Goal: Task Accomplishment & Management: Use online tool/utility

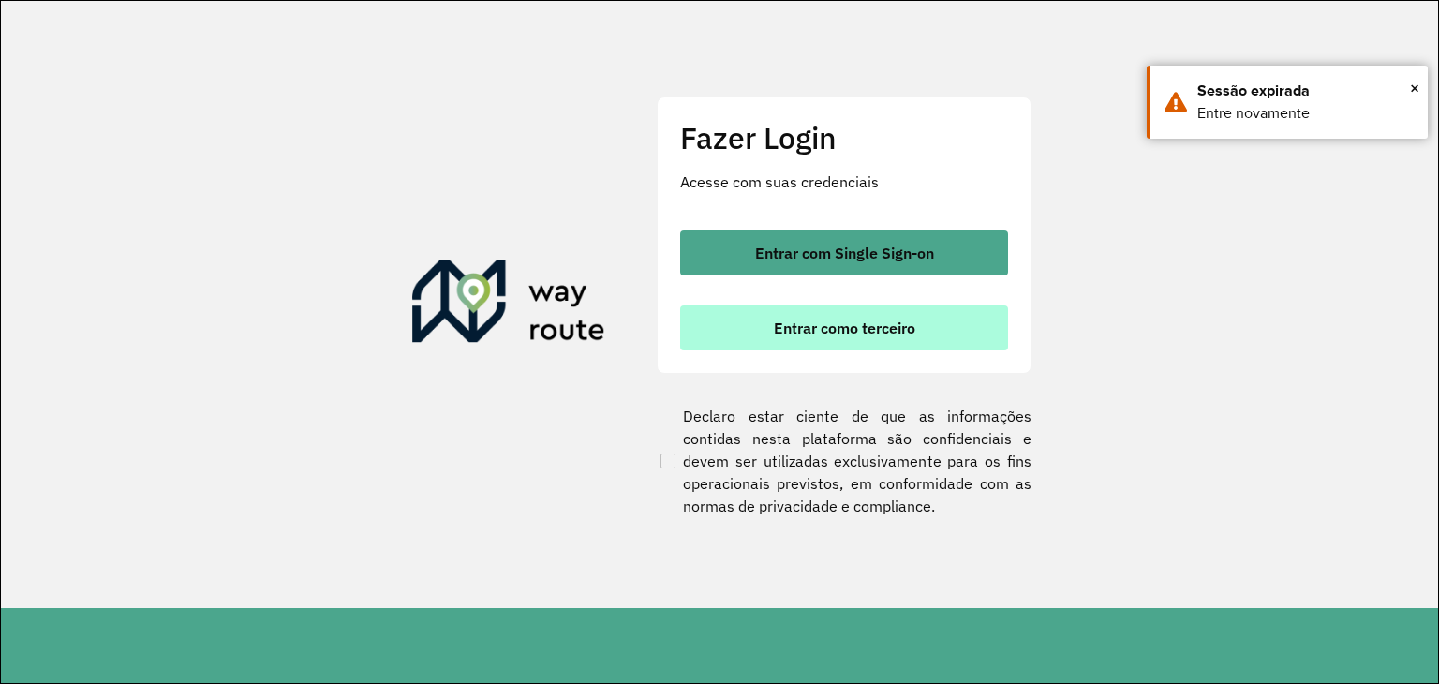
click at [863, 321] on span "Entrar como terceiro" at bounding box center [844, 327] width 141 height 15
click at [865, 327] on span "Entrar como terceiro" at bounding box center [844, 327] width 141 height 15
click at [864, 340] on button "Entrar como terceiro" at bounding box center [844, 327] width 328 height 45
click at [809, 320] on span "Entrar como terceiro" at bounding box center [844, 327] width 141 height 15
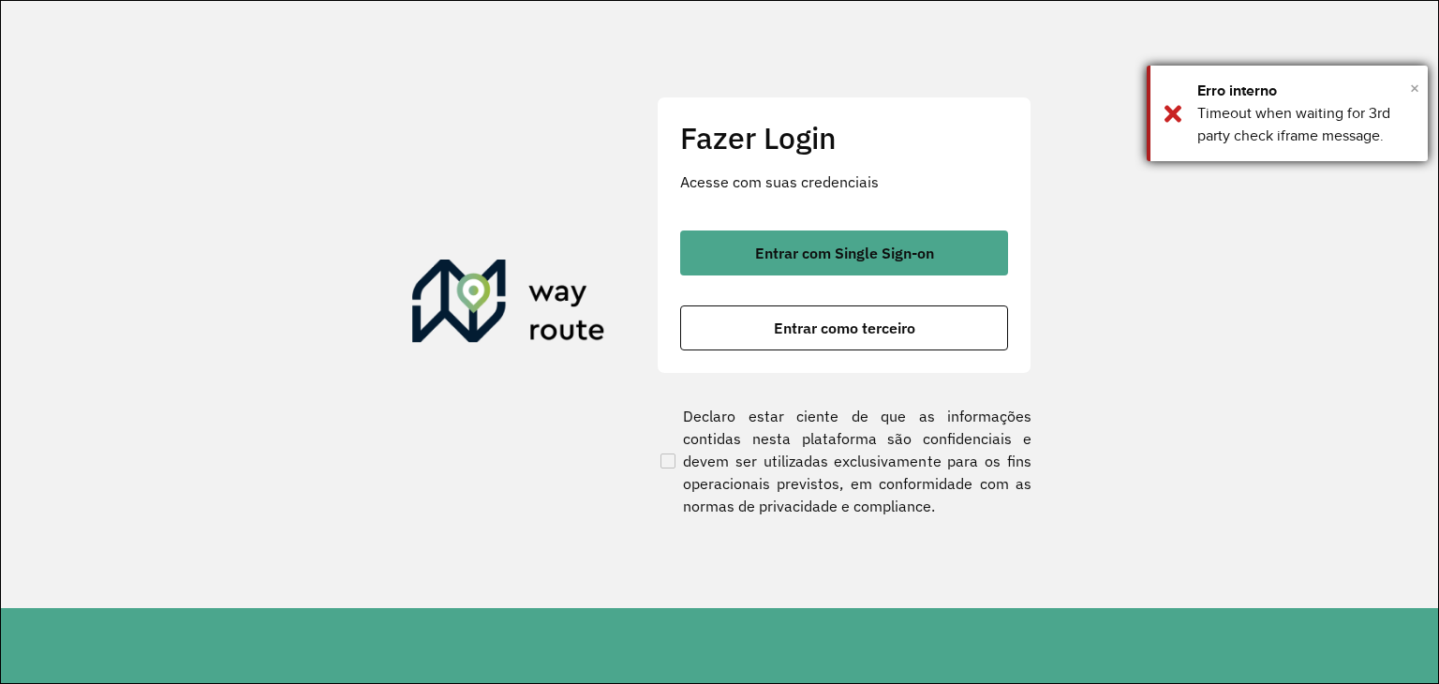
click at [1413, 84] on span "×" at bounding box center [1414, 88] width 9 height 28
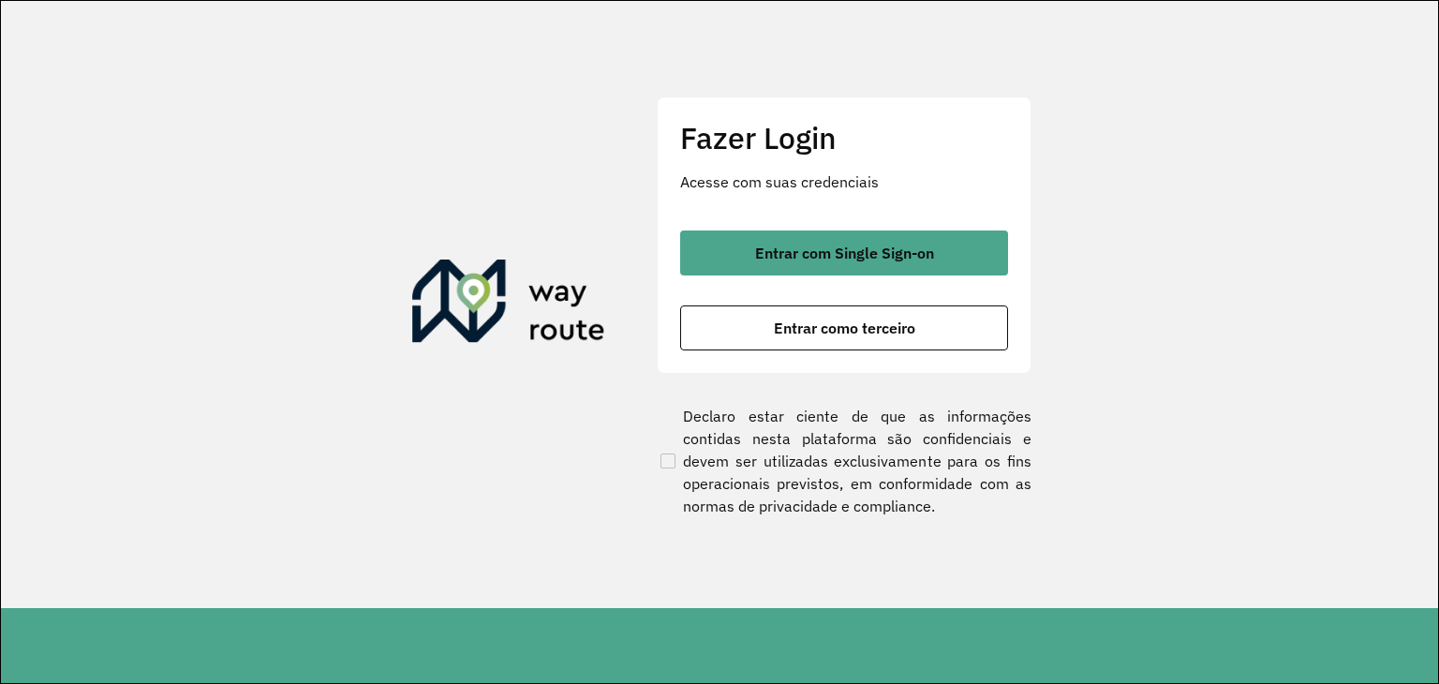
drag, startPoint x: 879, startPoint y: 326, endPoint x: 1100, endPoint y: 203, distance: 252.8
click at [1100, 203] on section "Fazer Login Acesse com suas credenciais Entrar com Single Sign-on Entrar como t…" at bounding box center [719, 304] width 1437 height 607
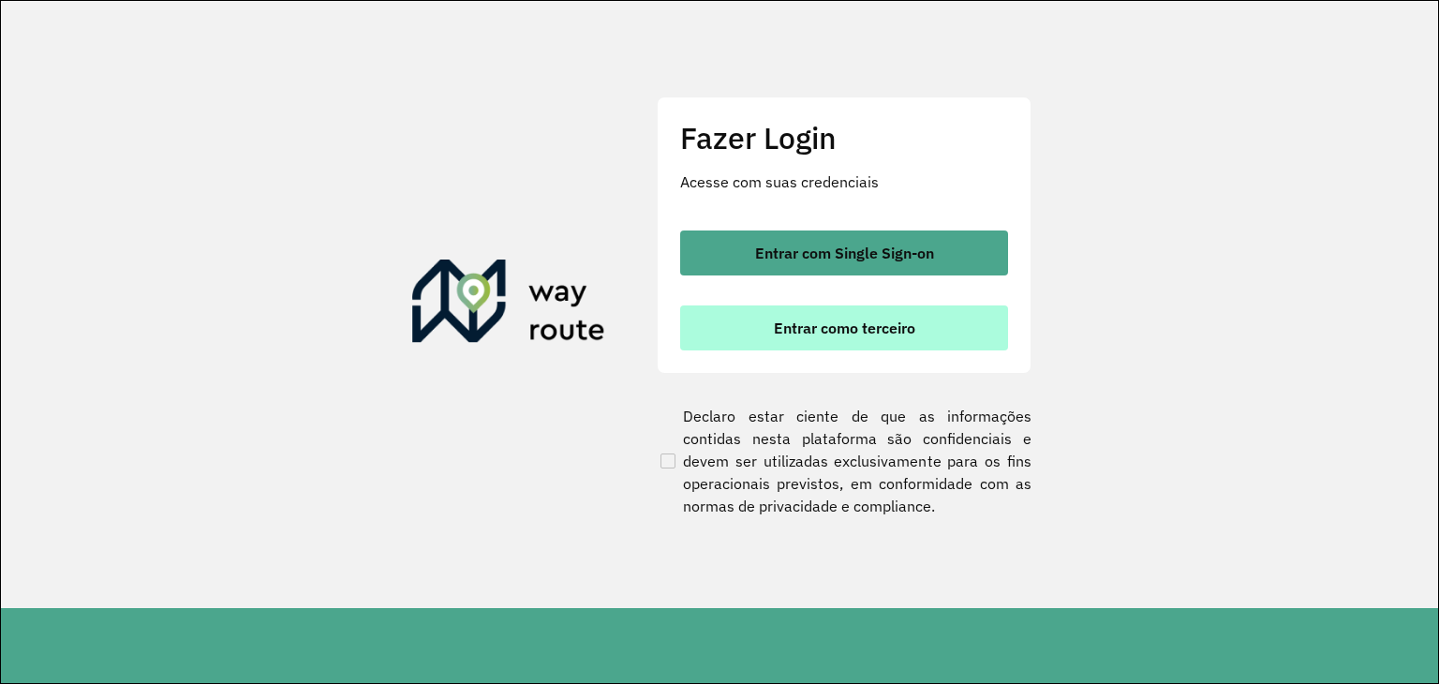
click at [837, 330] on span "Entrar como terceiro" at bounding box center [844, 327] width 141 height 15
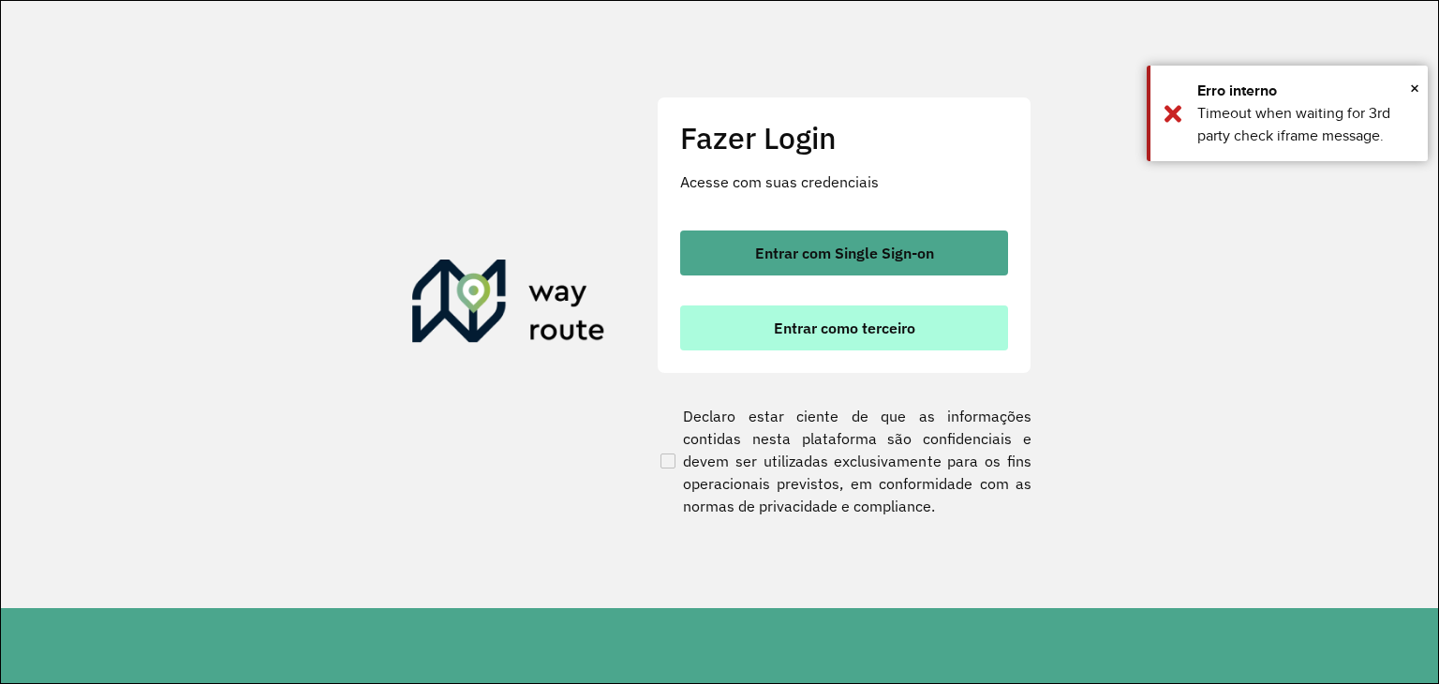
click at [837, 330] on span "Entrar como terceiro" at bounding box center [844, 327] width 141 height 15
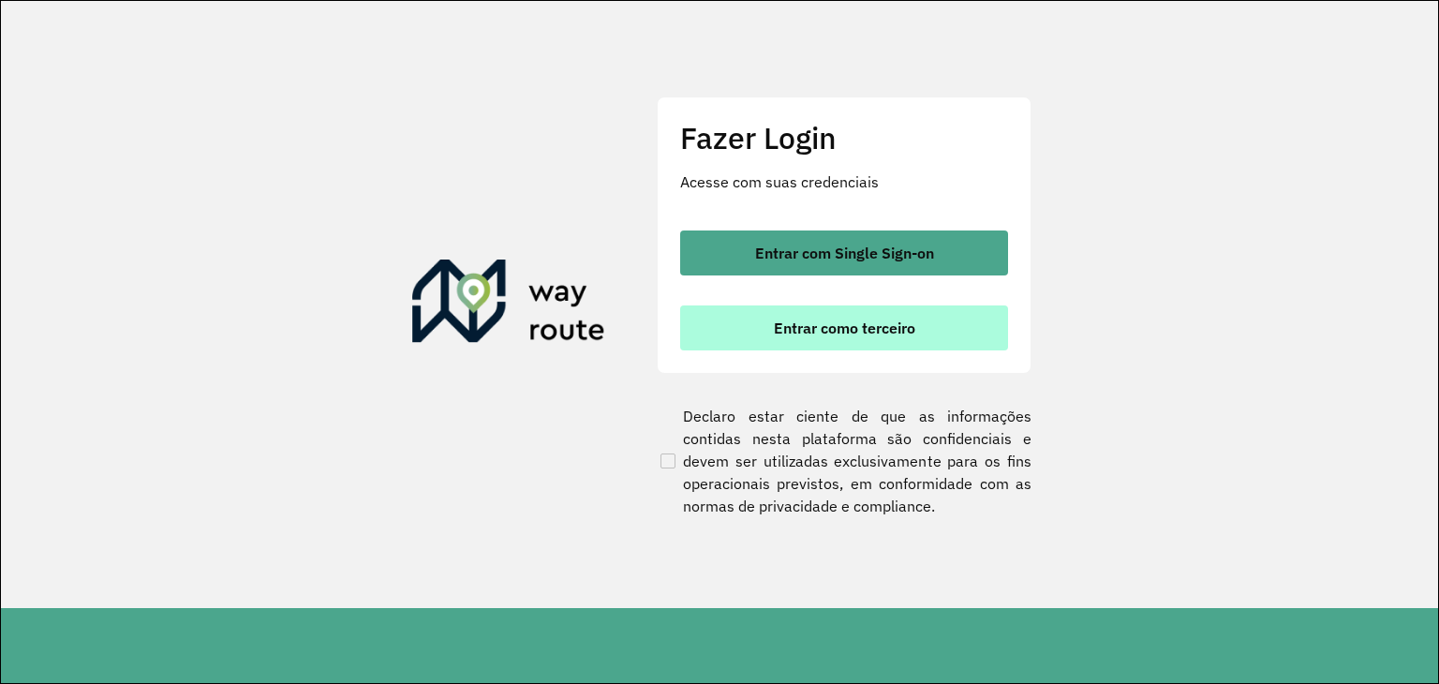
click at [875, 330] on span "Entrar como terceiro" at bounding box center [844, 327] width 141 height 15
click at [828, 334] on span "Entrar como terceiro" at bounding box center [844, 327] width 141 height 15
click at [842, 332] on span "Entrar como terceiro" at bounding box center [844, 327] width 141 height 15
click at [853, 328] on span "Entrar como terceiro" at bounding box center [844, 327] width 141 height 15
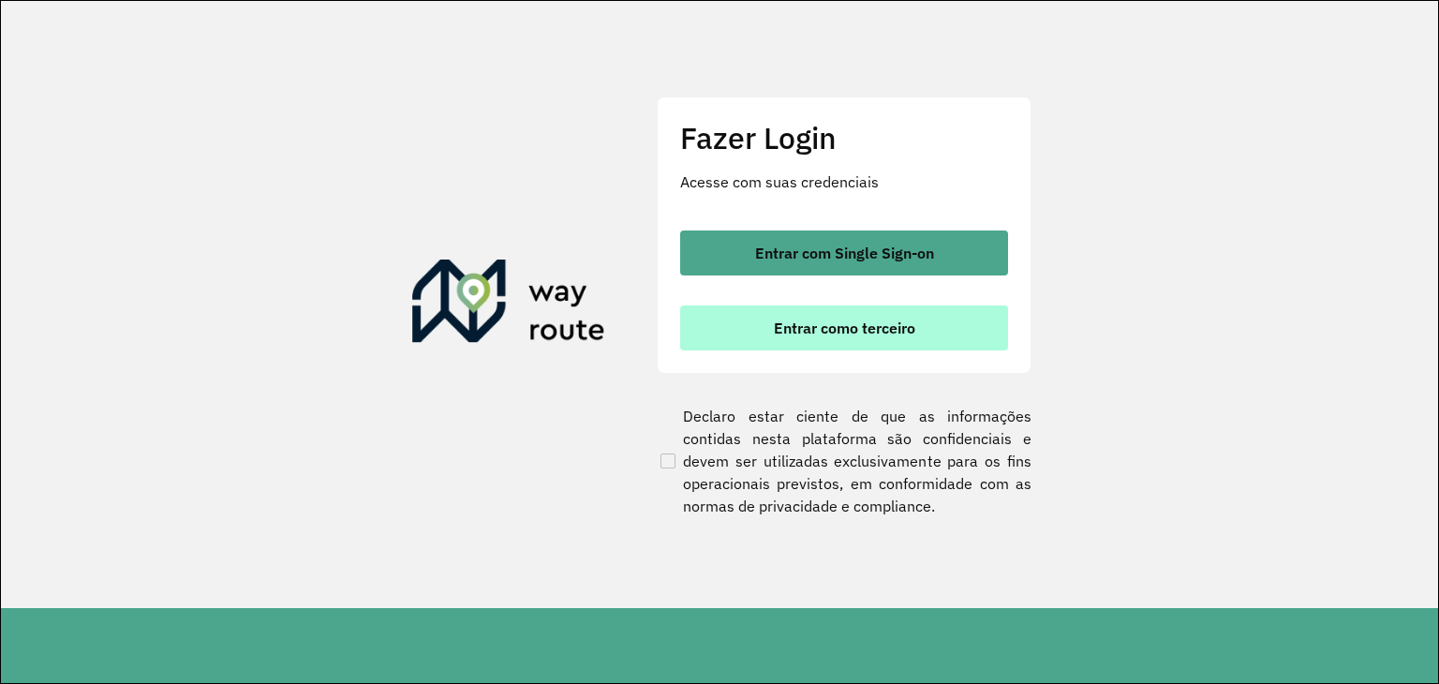
click at [853, 328] on span "Entrar como terceiro" at bounding box center [844, 327] width 141 height 15
click at [864, 331] on span "Entrar como terceiro" at bounding box center [844, 327] width 141 height 15
